Goal: Book appointment/travel/reservation

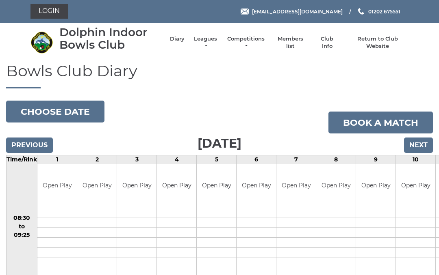
click at [418, 143] on input "Next" at bounding box center [418, 145] width 29 height 15
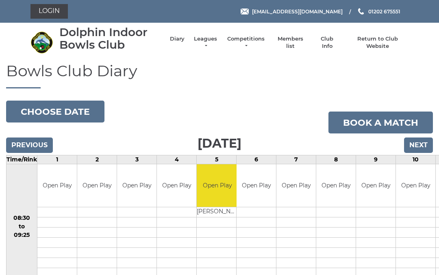
click at [422, 140] on input "Next" at bounding box center [418, 145] width 29 height 15
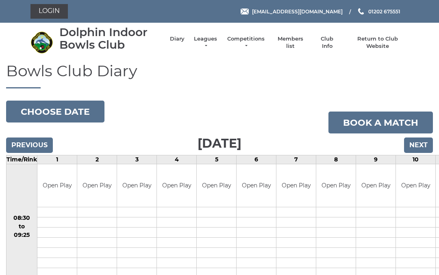
click at [415, 142] on input "Next" at bounding box center [418, 145] width 29 height 15
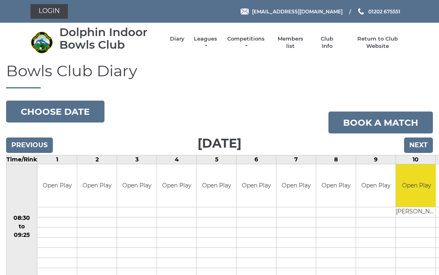
click at [420, 138] on input "Next" at bounding box center [418, 145] width 29 height 15
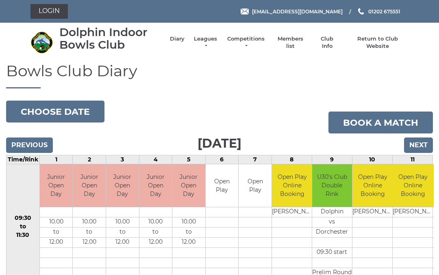
click at [419, 143] on input "Next" at bounding box center [418, 145] width 29 height 15
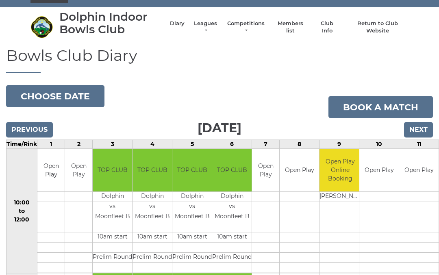
scroll to position [15, 0]
click at [417, 128] on input "Next" at bounding box center [418, 130] width 29 height 15
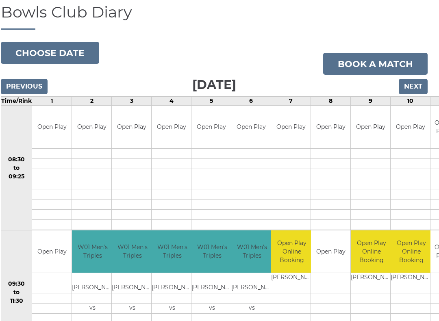
scroll to position [59, 5]
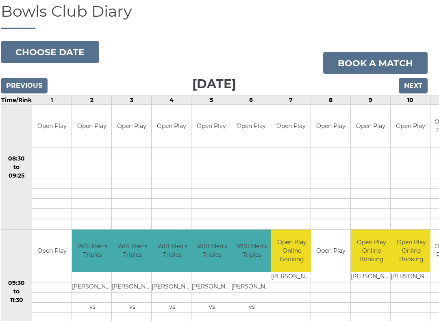
click at [378, 58] on link "Book a match" at bounding box center [375, 63] width 104 height 22
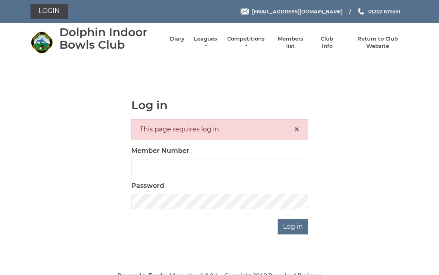
click at [146, 128] on div "This page requires log in. ×" at bounding box center [219, 129] width 177 height 20
click at [147, 164] on input "Member Number" at bounding box center [219, 166] width 177 height 15
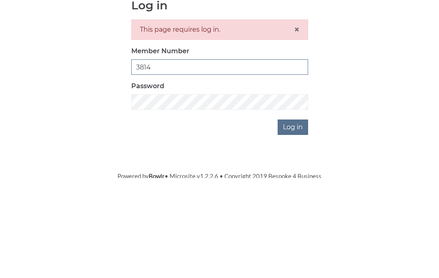
type input "3814"
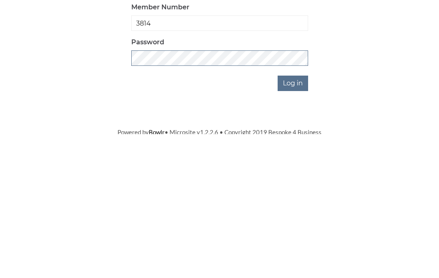
scroll to position [2, 0]
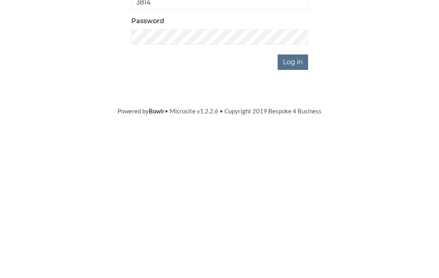
click at [297, 218] on input "Log in" at bounding box center [292, 225] width 30 height 15
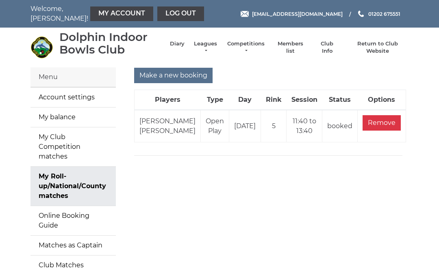
click at [184, 73] on input "Make a new booking" at bounding box center [173, 75] width 78 height 15
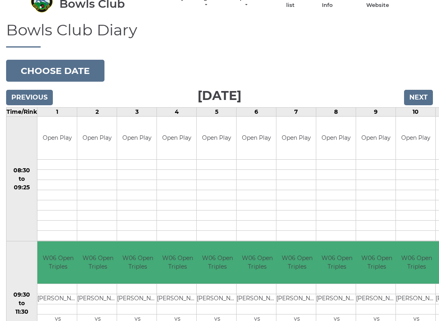
scroll to position [48, 0]
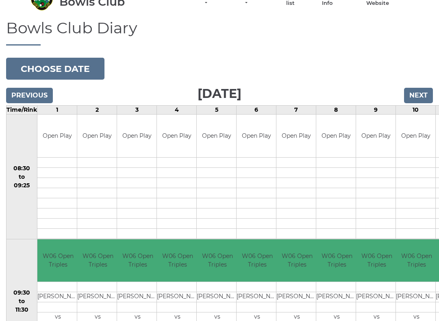
click at [416, 93] on input "Next" at bounding box center [418, 95] width 29 height 15
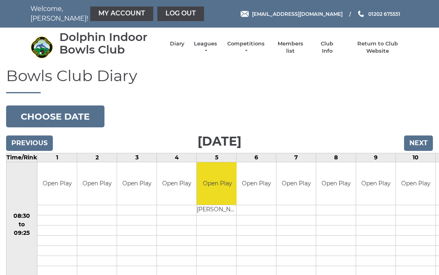
click at [415, 136] on input "Next" at bounding box center [418, 143] width 29 height 15
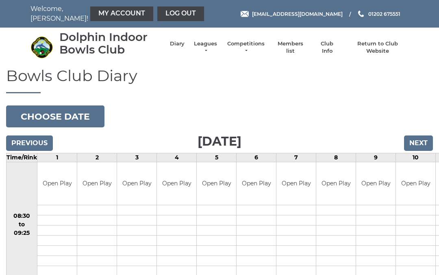
click at [418, 138] on input "Next" at bounding box center [418, 143] width 29 height 15
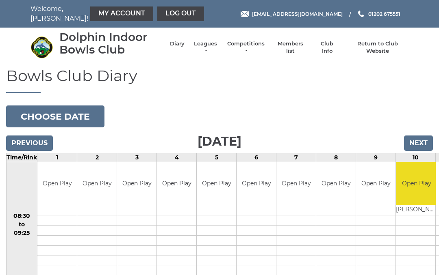
click at [421, 137] on input "Next" at bounding box center [418, 143] width 29 height 15
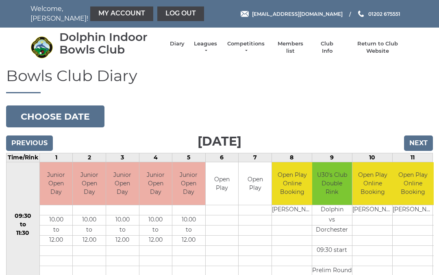
click at [422, 142] on input "Next" at bounding box center [418, 143] width 29 height 15
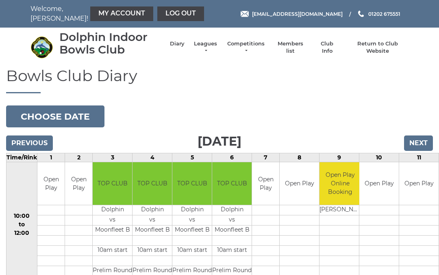
click at [419, 140] on input "Next" at bounding box center [418, 143] width 29 height 15
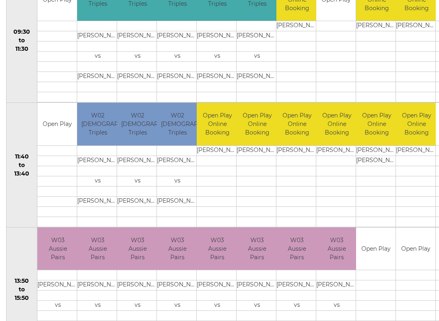
scroll to position [309, 0]
click at [0, 0] on link "Book slot" at bounding box center [0, 0] width 0 height 0
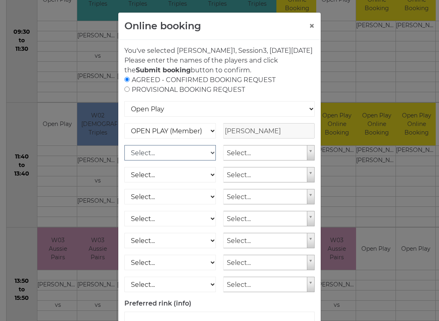
click at [208, 160] on select "Select... OPEN PLAY (Member) OPEN PLAY (Visitor) SPOONS (Member) SPOONS (Visito…" at bounding box center [169, 152] width 91 height 15
select select "1_12"
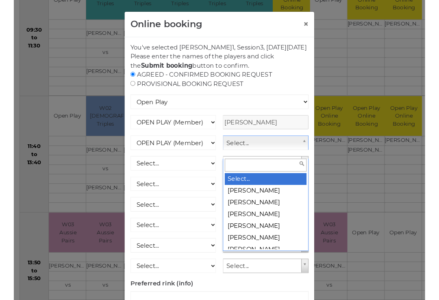
scroll to position [308, 15]
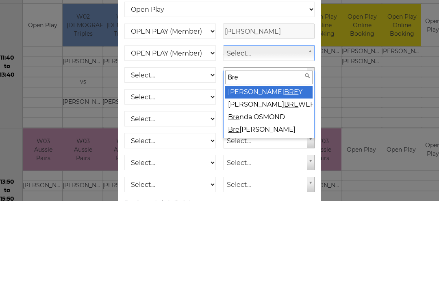
type input "Bren"
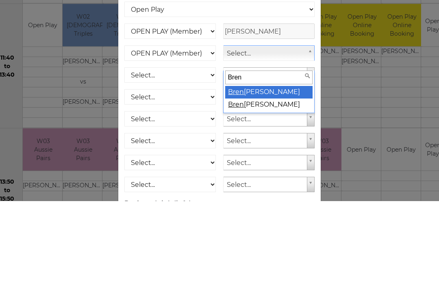
select select "1828"
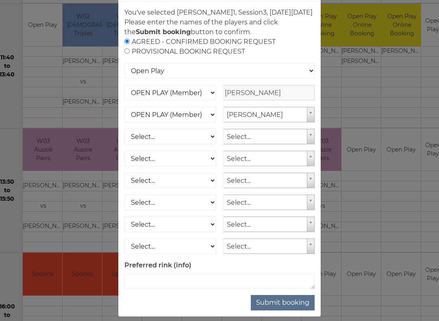
scroll to position [41, 0]
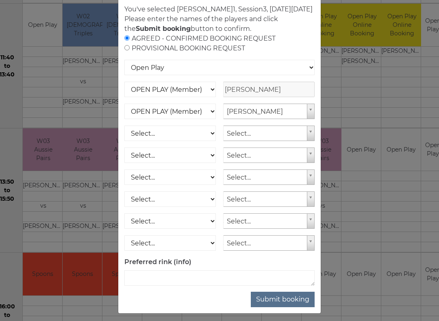
click at [279, 275] on button "Submit booking" at bounding box center [283, 299] width 64 height 15
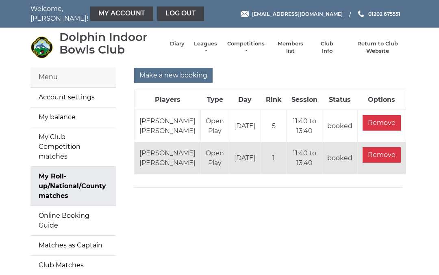
click at [162, 13] on link "Log out" at bounding box center [180, 13] width 47 height 15
